Goal: Information Seeking & Learning: Learn about a topic

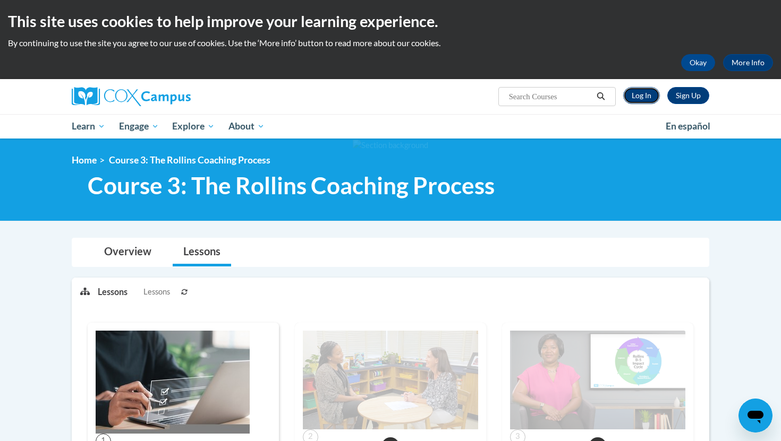
click at [646, 93] on link "Log In" at bounding box center [641, 95] width 37 height 17
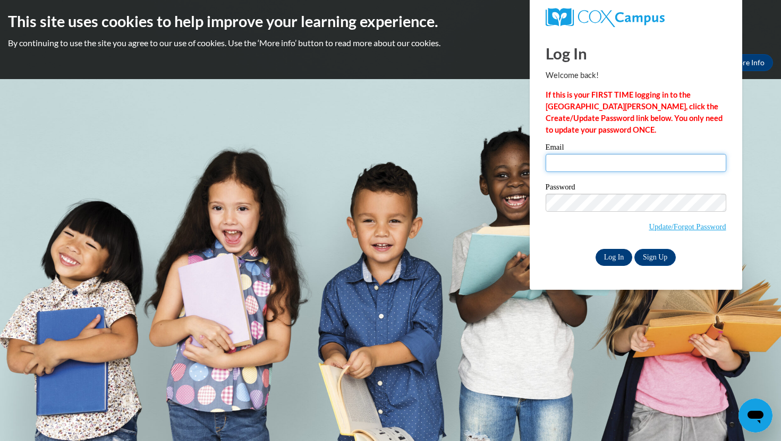
type input "tiffany.tutor.og@gmail.com"
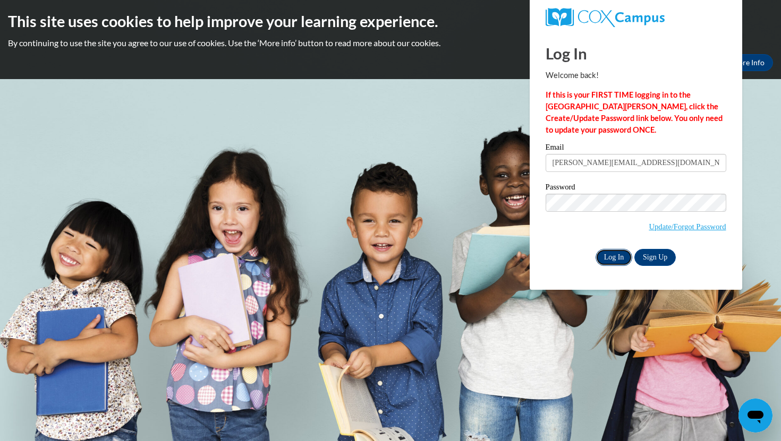
click at [607, 257] on input "Log In" at bounding box center [613, 257] width 37 height 17
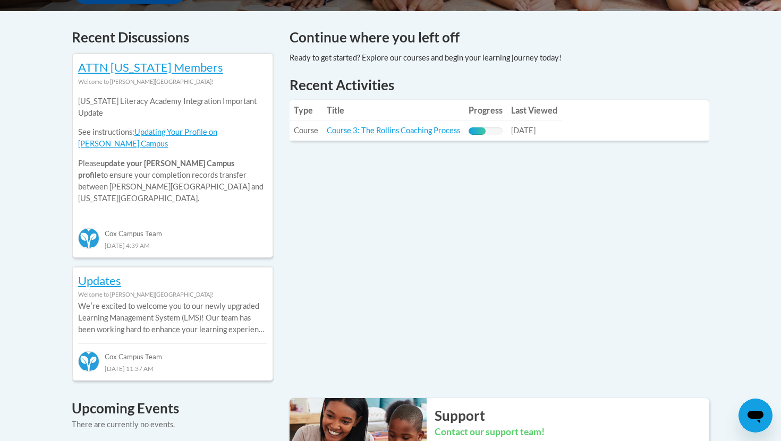
scroll to position [441, 0]
click at [367, 130] on link "Course 3: The Rollins Coaching Process" at bounding box center [393, 129] width 133 height 9
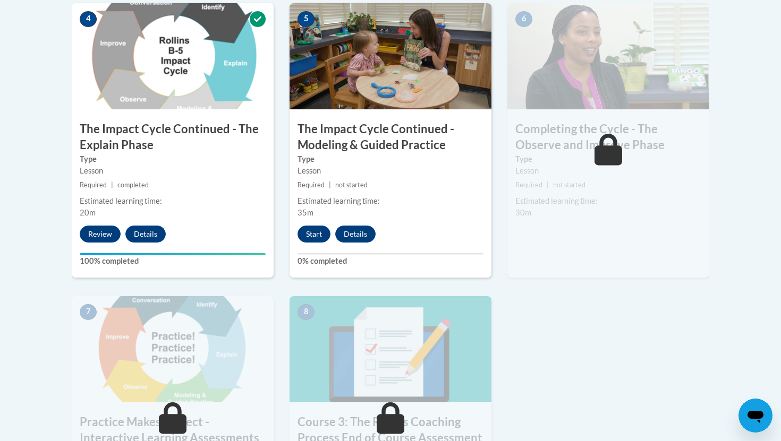
scroll to position [657, 0]
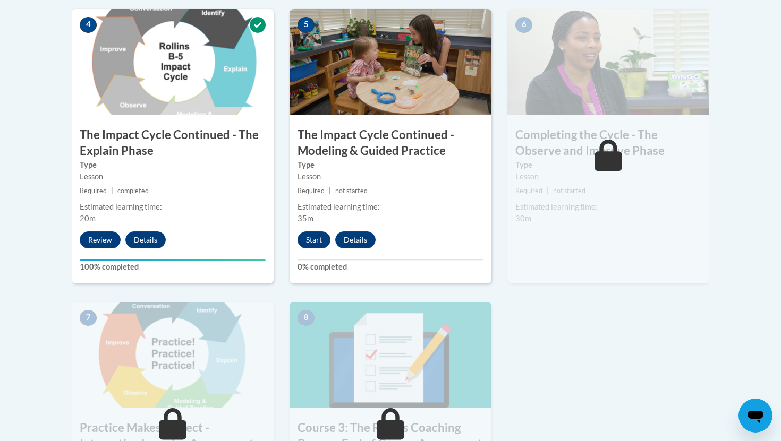
click at [598, 160] on icon at bounding box center [608, 156] width 28 height 32
click at [309, 237] on button "Start" at bounding box center [313, 240] width 33 height 17
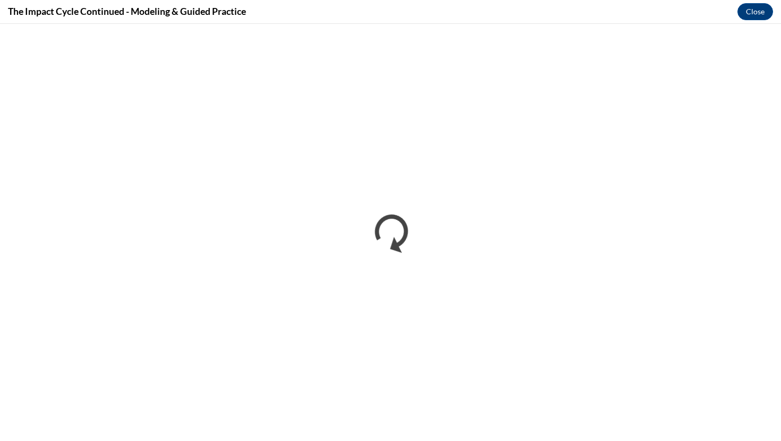
scroll to position [0, 0]
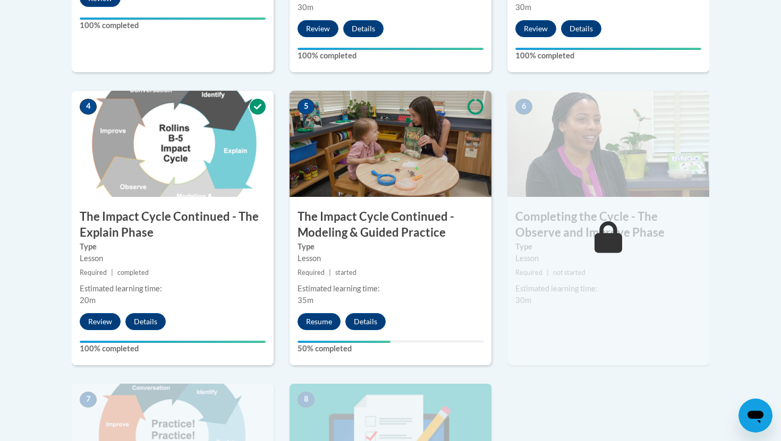
scroll to position [628, 0]
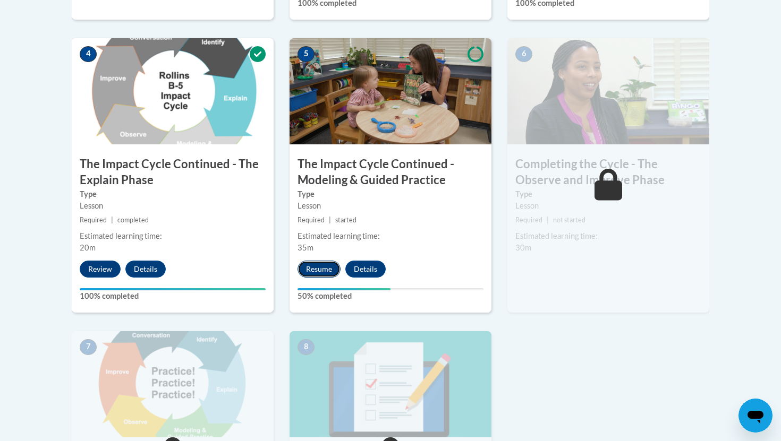
click at [325, 268] on button "Resume" at bounding box center [318, 269] width 43 height 17
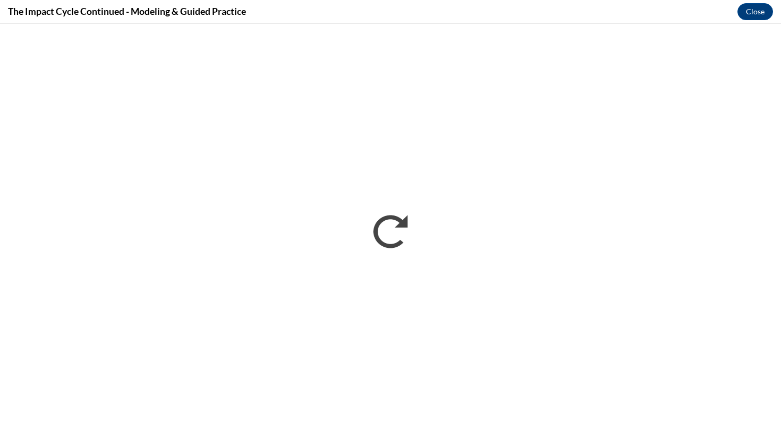
scroll to position [0, 0]
